Goal: Task Accomplishment & Management: Manage account settings

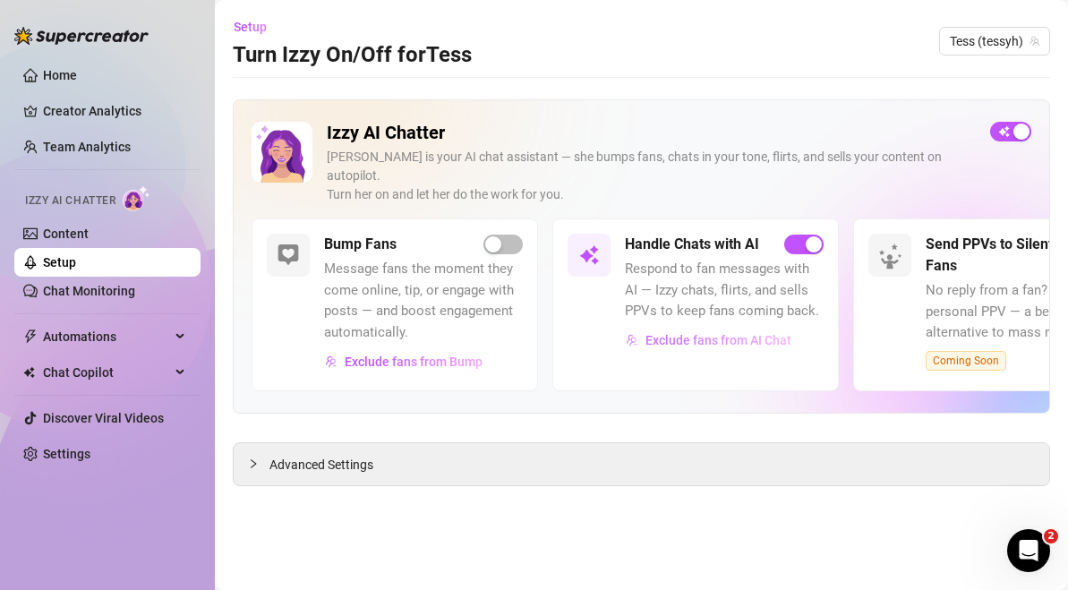
click at [782, 333] on span "Exclude fans from AI Chat" at bounding box center [719, 340] width 146 height 14
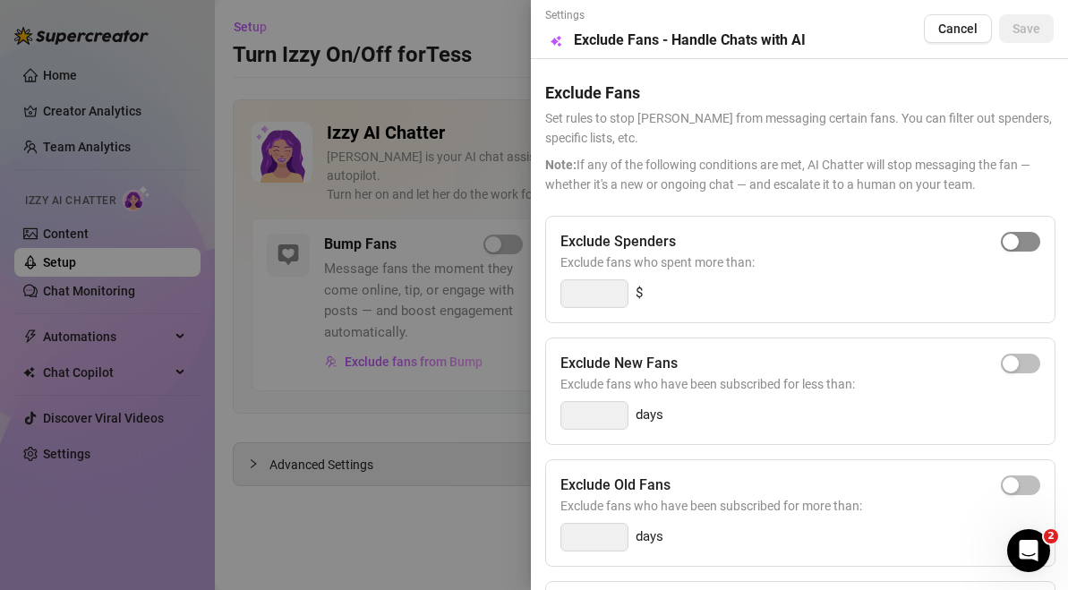
click at [1029, 242] on span "button" at bounding box center [1020, 242] width 39 height 20
drag, startPoint x: 611, startPoint y: 295, endPoint x: 557, endPoint y: 289, distance: 54.0
click at [557, 289] on div "Exclude Spenders Exclude fans who spent more than: 300 $" at bounding box center [799, 269] width 510 height 107
type input "1"
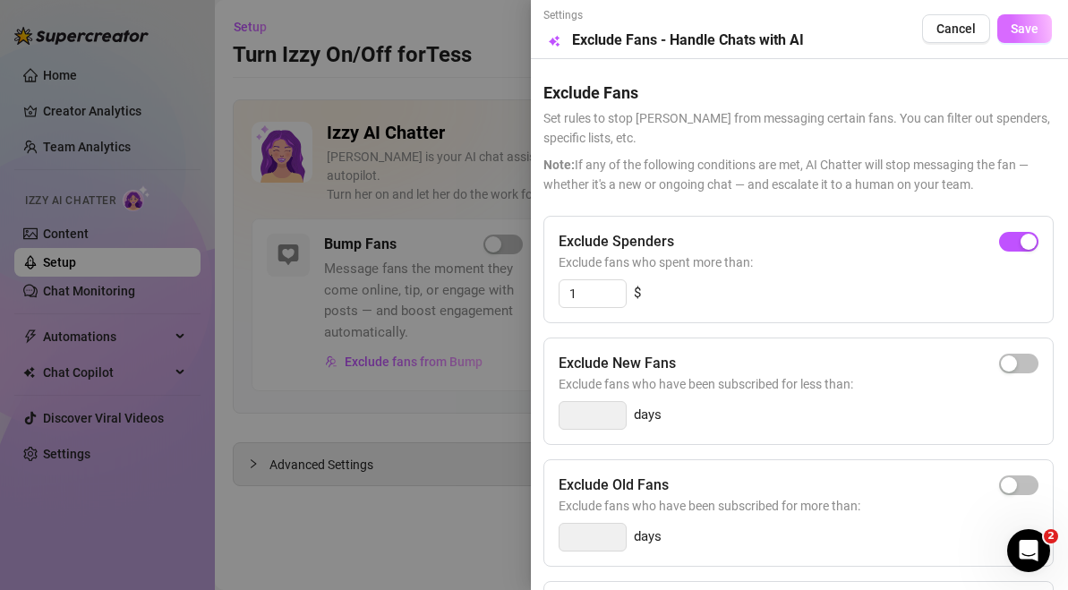
click at [1025, 19] on button "Save" at bounding box center [1025, 28] width 55 height 29
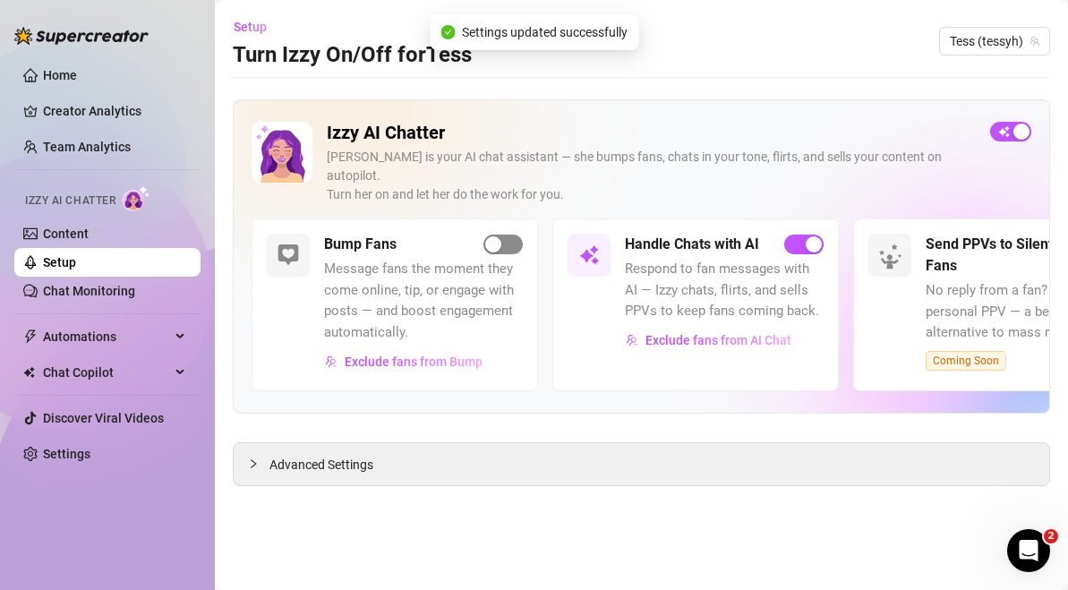
click at [498, 236] on div "button" at bounding box center [493, 244] width 16 height 16
click at [430, 355] on span "Exclude fans from Bump" at bounding box center [414, 362] width 138 height 14
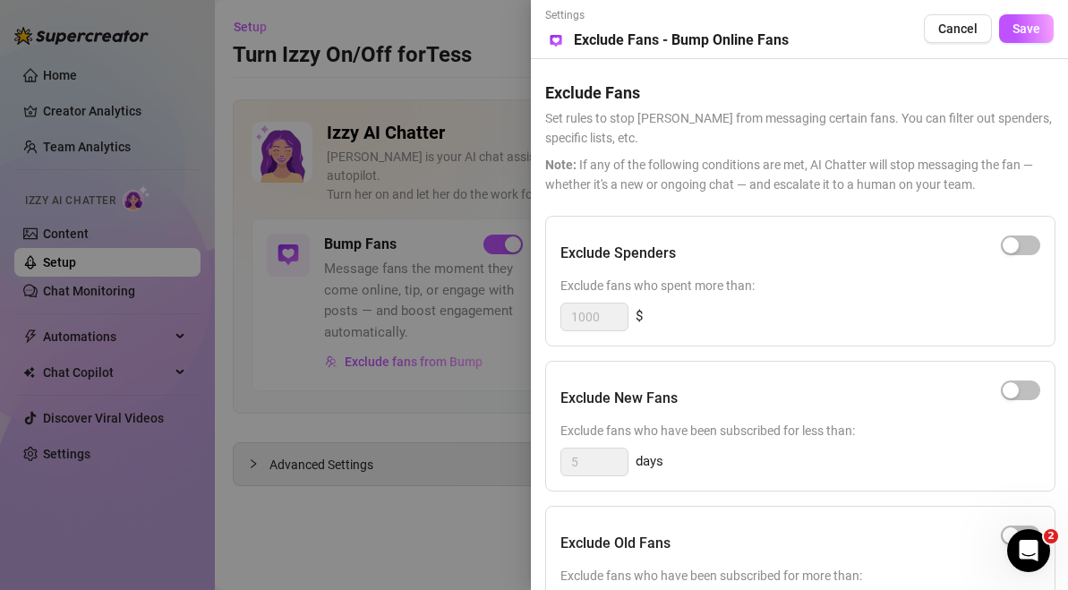
click at [801, 290] on span "Exclude fans who spent more than:" at bounding box center [801, 286] width 480 height 20
click at [735, 319] on div "1000 $" at bounding box center [801, 317] width 480 height 29
click at [1062, 224] on div "Settings Preview Exclude Fans - Bump Online Fans Cancel Save Exclude Fans Set r…" at bounding box center [799, 295] width 537 height 590
click at [1011, 230] on div "Exclude Spenders Exclude fans who spent more than: 1000 $" at bounding box center [800, 281] width 510 height 131
click at [915, 280] on span "Exclude fans who spent more than:" at bounding box center [801, 286] width 480 height 20
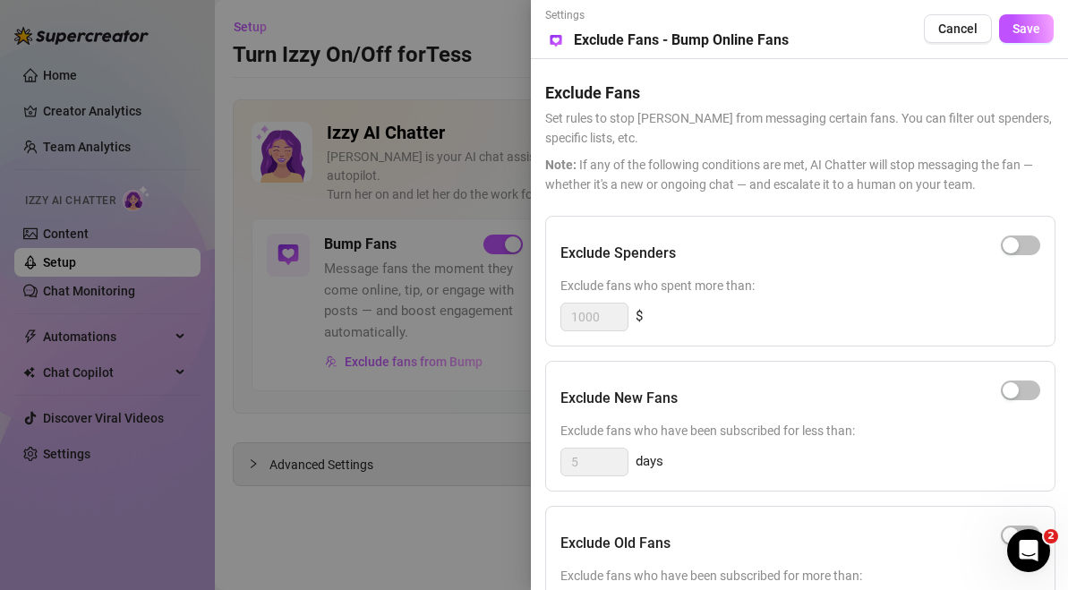
click at [1005, 257] on div at bounding box center [1020, 245] width 39 height 29
click at [1025, 253] on span "button" at bounding box center [1020, 246] width 39 height 20
drag, startPoint x: 610, startPoint y: 314, endPoint x: 500, endPoint y: 325, distance: 110.7
click at [501, 325] on div "Settings Preview Exclude Fans - Bump Online Fans Cancel Save Exclude Fans Set r…" at bounding box center [534, 295] width 1068 height 590
type input "1"
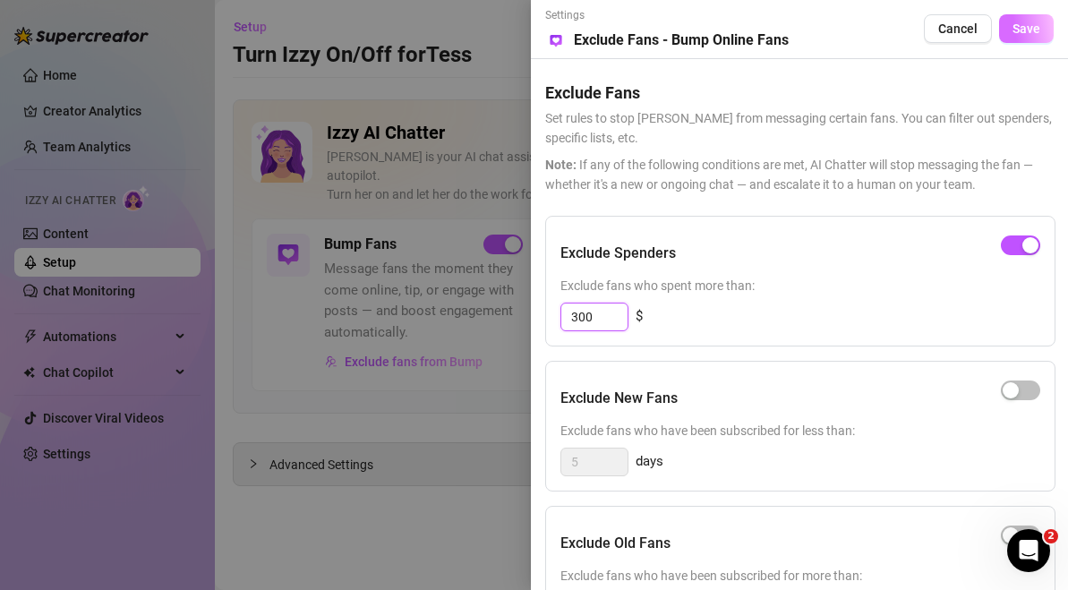
type input "300"
click at [1043, 30] on button "Save" at bounding box center [1026, 28] width 55 height 29
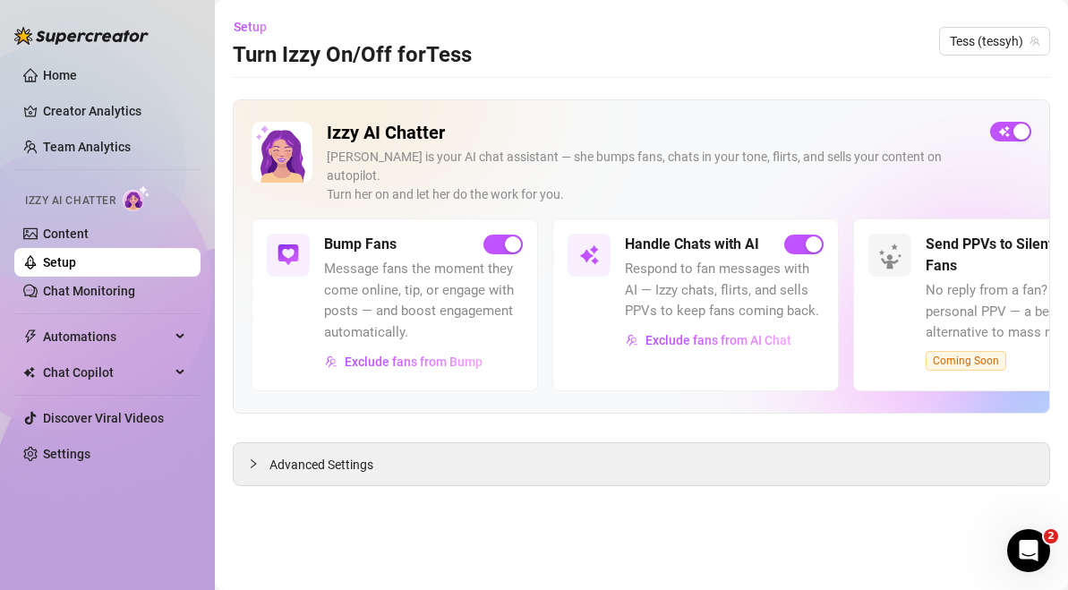
click at [115, 59] on ul "Home Creator Analytics Team Analytics Izzy AI Chatter Content Setup Chat Monito…" at bounding box center [107, 265] width 186 height 422
click at [77, 70] on link "Home" at bounding box center [60, 75] width 34 height 14
